Goal: Communication & Community: Answer question/provide support

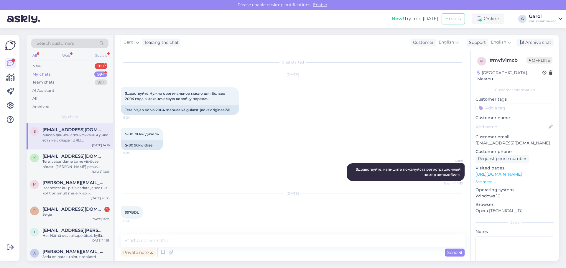
scroll to position [57, 0]
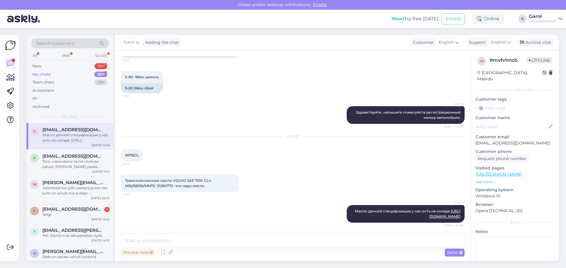
click at [82, 67] on div "New 99+" at bounding box center [69, 66] width 77 height 8
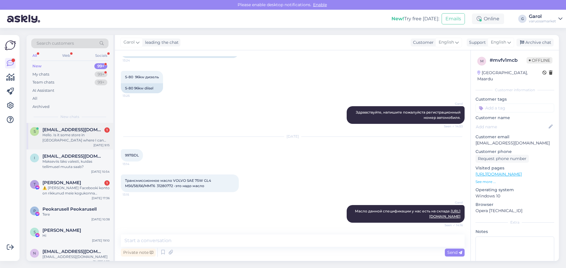
click at [79, 131] on span "[EMAIL_ADDRESS][DOMAIN_NAME]" at bounding box center [72, 129] width 61 height 5
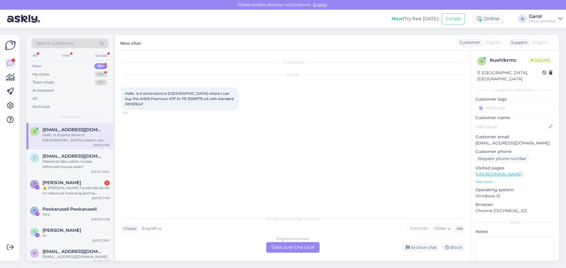
click at [298, 249] on div "English to Estonian Take over the chat" at bounding box center [292, 247] width 53 height 11
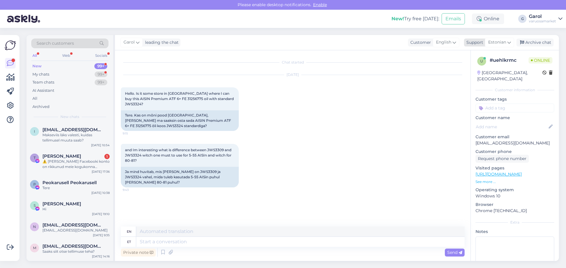
click at [486, 40] on div "Estonian" at bounding box center [499, 42] width 29 height 9
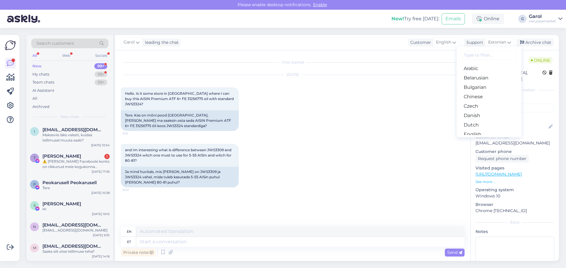
click at [487, 53] on input at bounding box center [488, 55] width 55 height 9
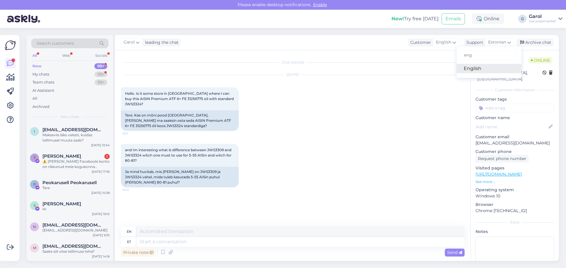
type input "eng"
click at [476, 67] on link "English" at bounding box center [488, 68] width 65 height 9
click at [298, 244] on textarea at bounding box center [293, 241] width 344 height 12
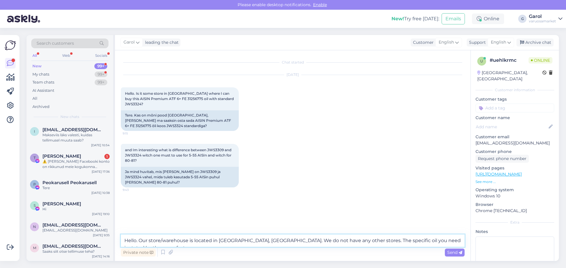
type textarea "Hello. Our store/warehouse is located in [GEOGRAPHIC_DATA], [GEOGRAPHIC_DATA]. …"
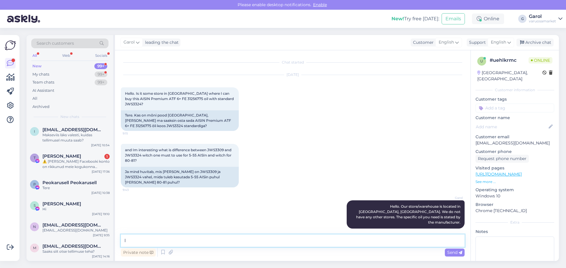
type textarea "I"
